Goal: Entertainment & Leisure: Browse casually

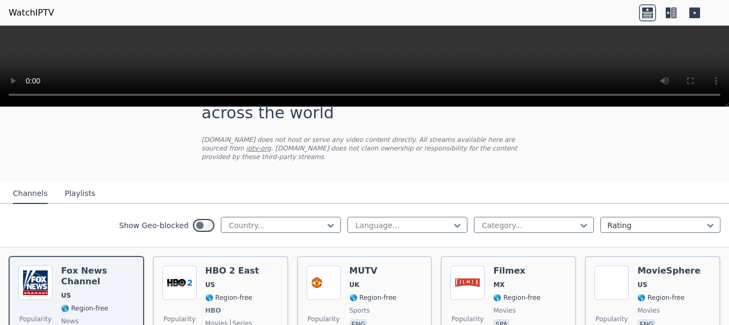
scroll to position [71, 0]
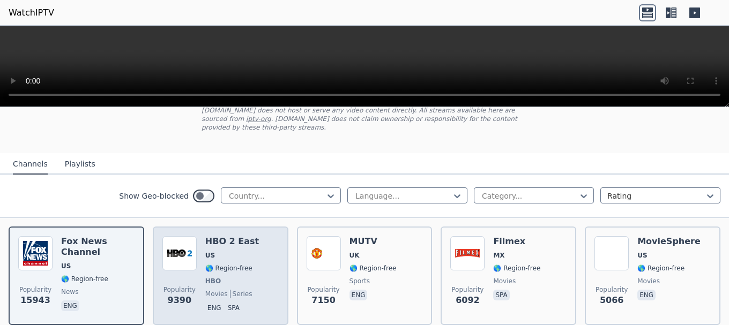
click at [180, 244] on img at bounding box center [179, 253] width 34 height 34
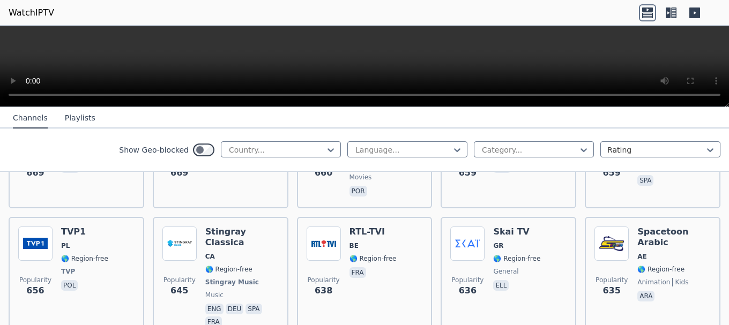
scroll to position [3073, 0]
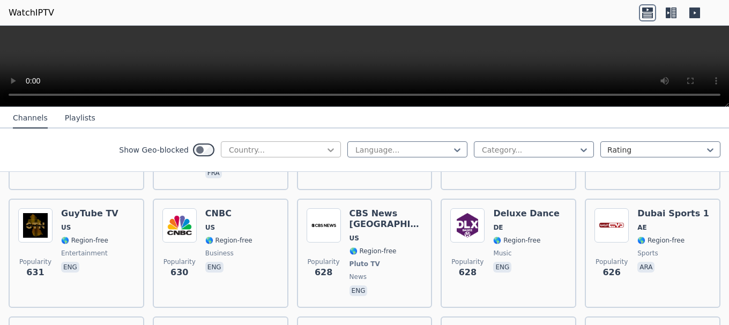
click at [325, 145] on icon at bounding box center [330, 150] width 11 height 11
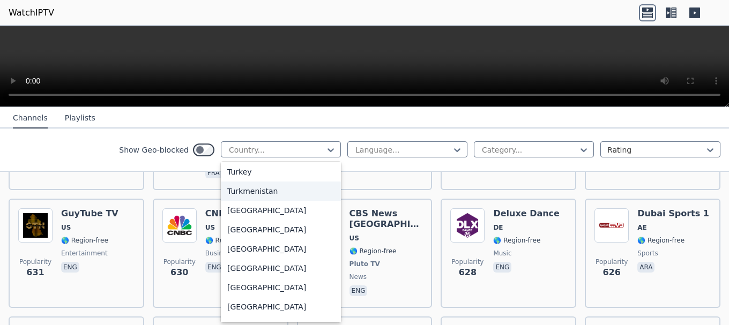
scroll to position [3687, 0]
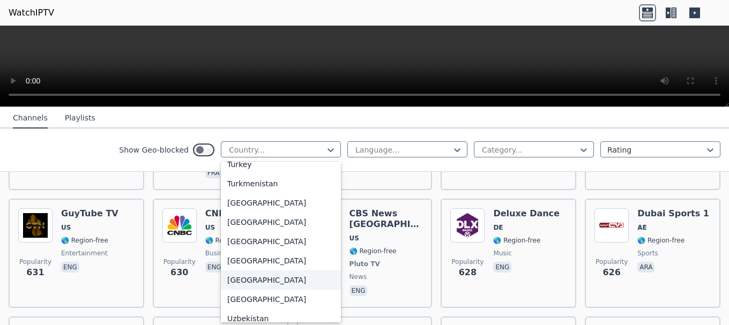
click at [250, 277] on div "[GEOGRAPHIC_DATA]" at bounding box center [281, 280] width 120 height 19
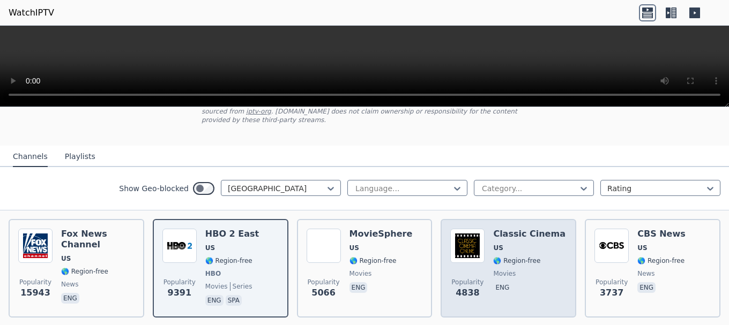
scroll to position [72, 0]
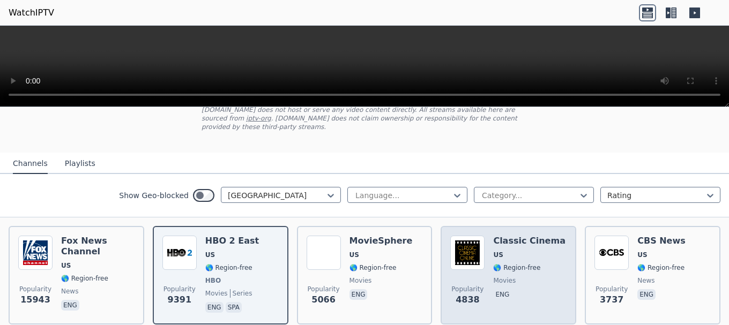
click at [467, 240] on img at bounding box center [467, 253] width 34 height 34
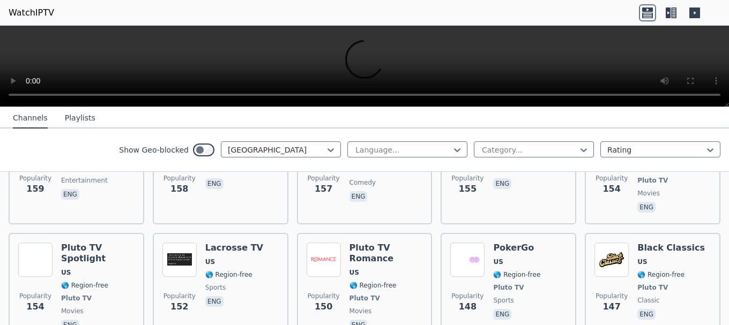
scroll to position [4146, 0]
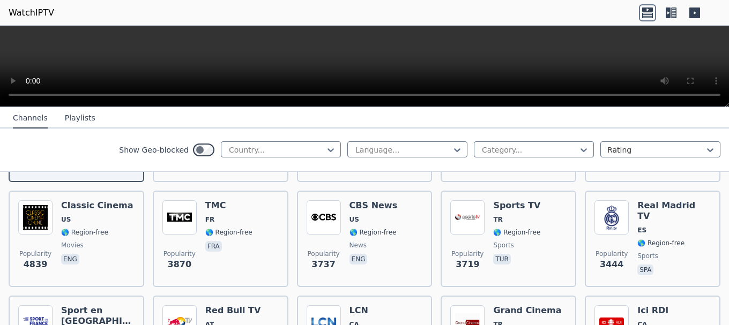
scroll to position [429, 0]
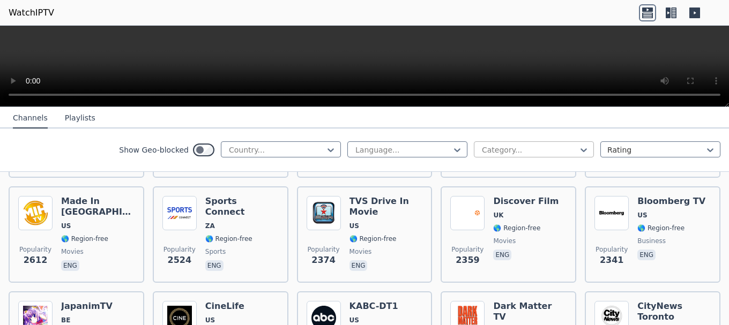
click at [551, 151] on div at bounding box center [530, 150] width 98 height 11
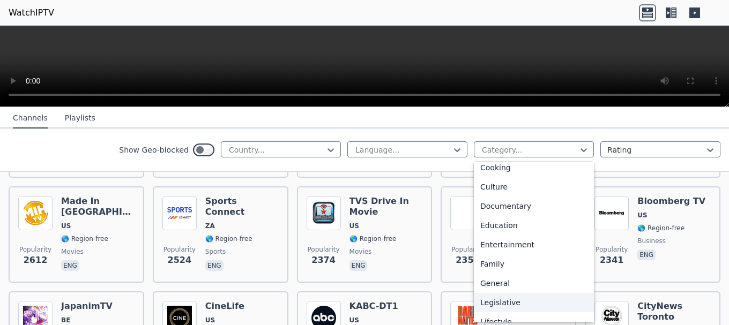
scroll to position [79, 0]
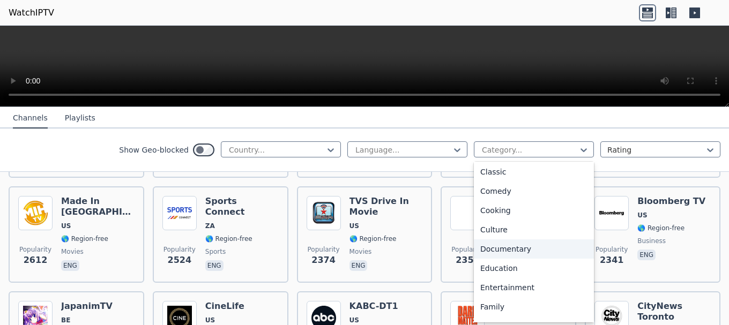
click at [493, 246] on div "Documentary" at bounding box center [534, 249] width 120 height 19
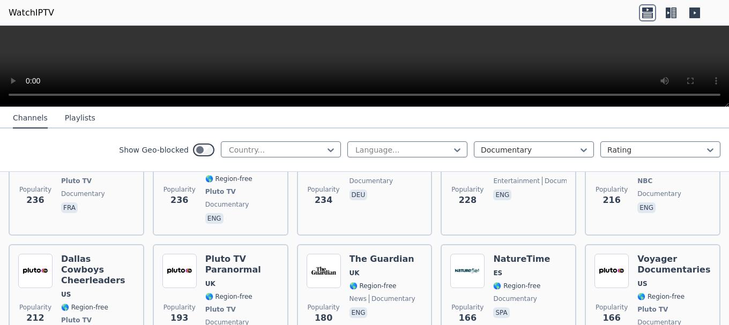
scroll to position [429, 0]
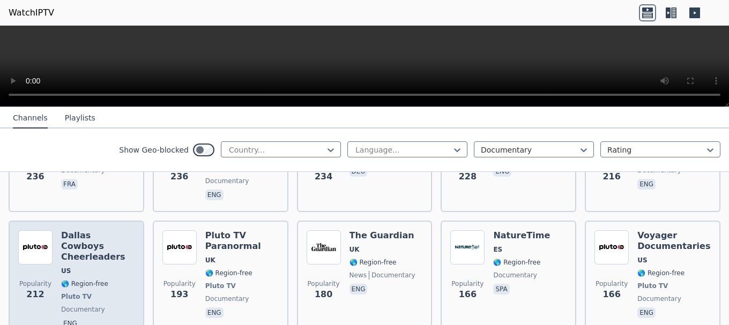
click at [39, 231] on img at bounding box center [35, 248] width 34 height 34
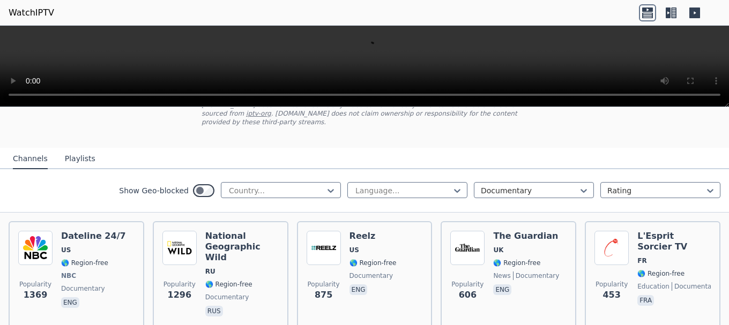
scroll to position [0, 0]
